Goal: Task Accomplishment & Management: Manage account settings

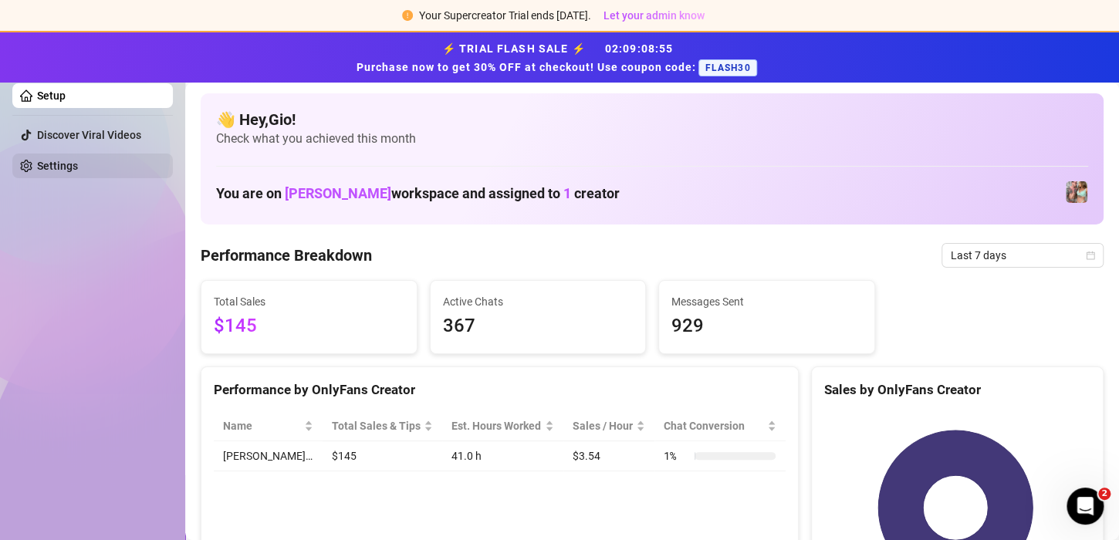
click at [78, 161] on link "Settings" at bounding box center [57, 166] width 41 height 12
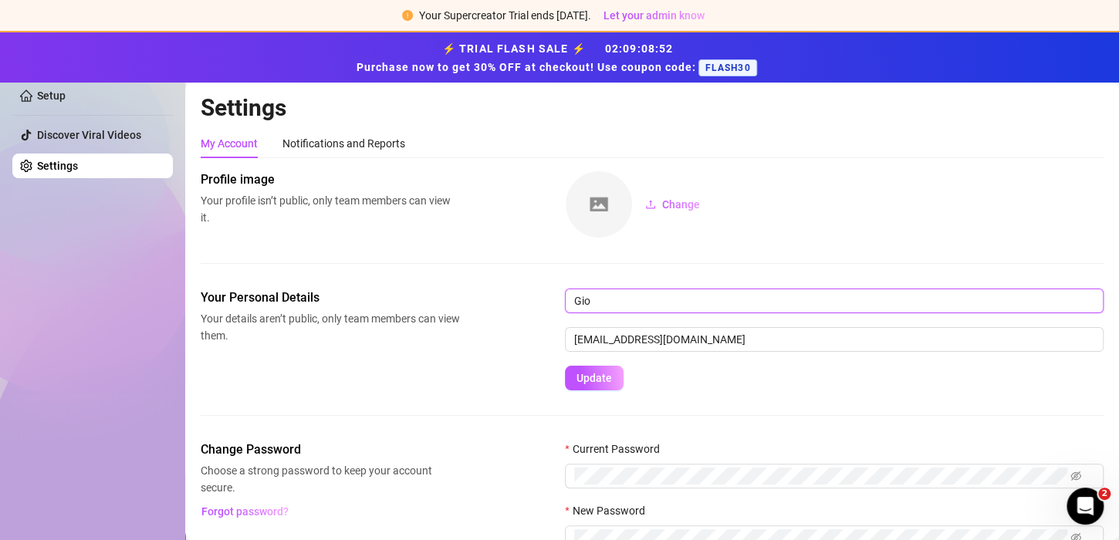
click at [604, 302] on input "Gio" at bounding box center [834, 301] width 539 height 25
type input "G"
type input "[PERSON_NAME]"
click at [565, 366] on button "Update" at bounding box center [594, 378] width 59 height 25
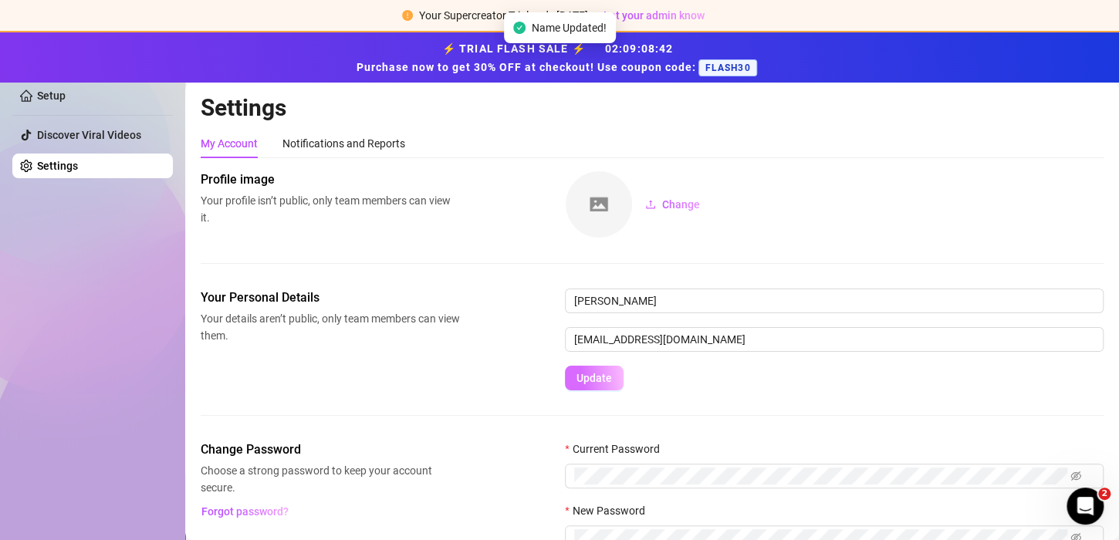
click at [598, 379] on span "Update" at bounding box center [593, 378] width 35 height 12
